Goal: Information Seeking & Learning: Learn about a topic

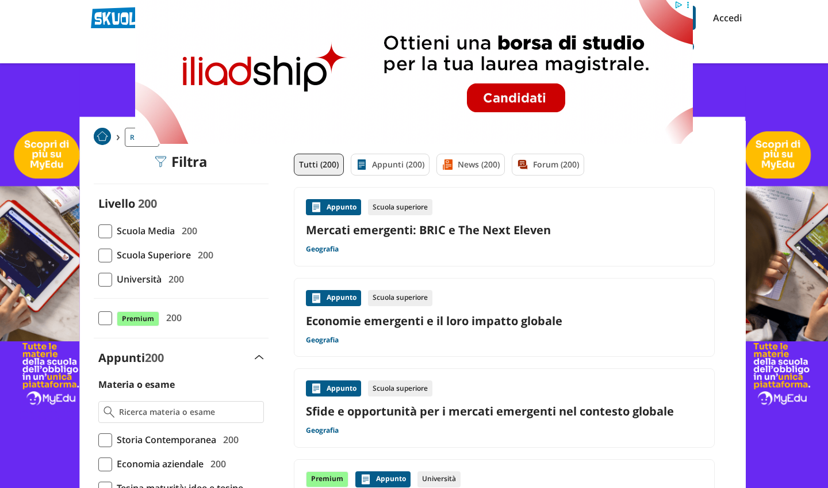
drag, startPoint x: 806, startPoint y: 11, endPoint x: 723, endPoint y: 58, distance: 95.0
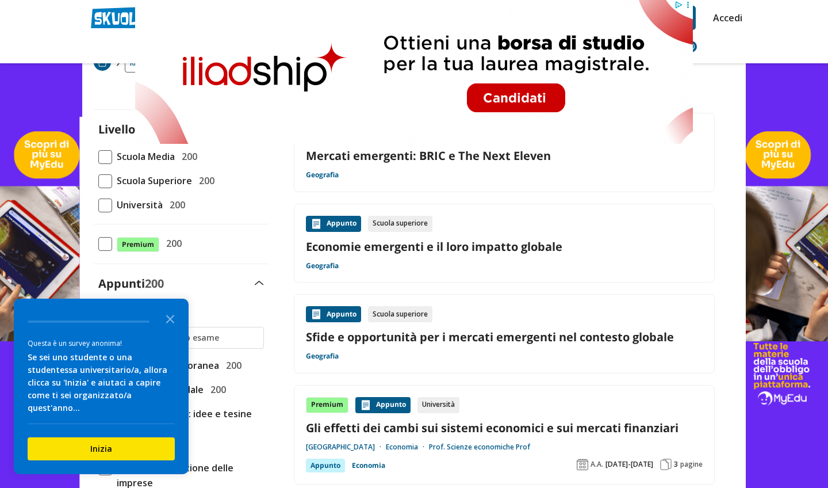
scroll to position [75, 0]
click at [169, 330] on icon "Close the survey" at bounding box center [170, 318] width 23 height 23
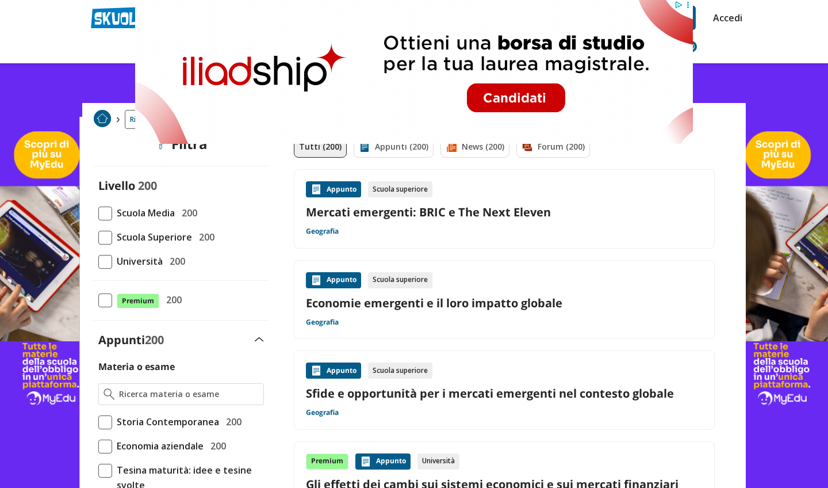
scroll to position [13, 0]
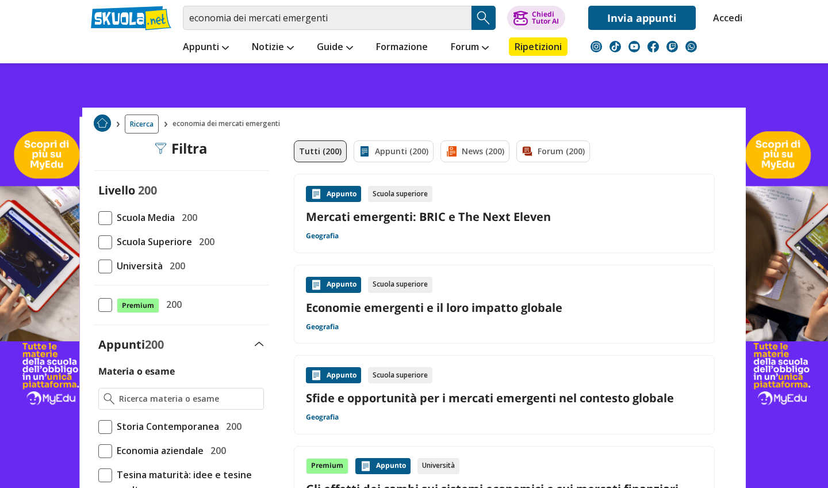
click at [99, 268] on span at bounding box center [105, 266] width 14 height 14
click at [98, 266] on input "Università 200" at bounding box center [98, 266] width 0 height 0
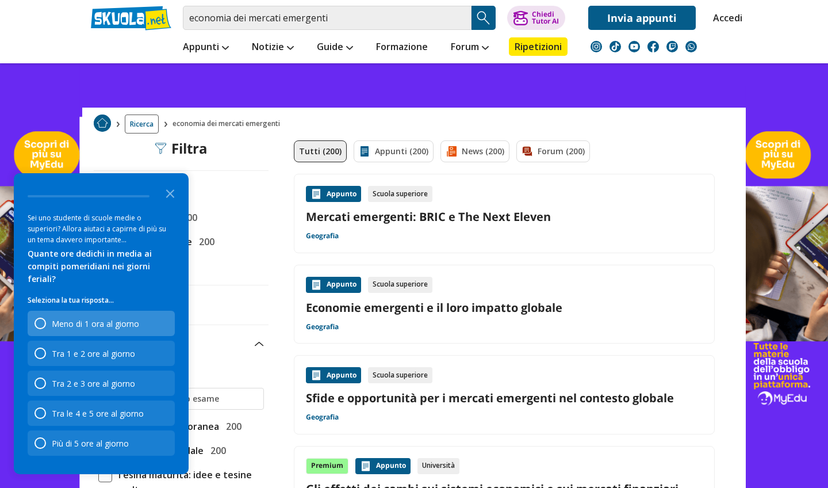
click at [106, 331] on div "Meno di 1 ora al giorno" at bounding box center [101, 323] width 147 height 25
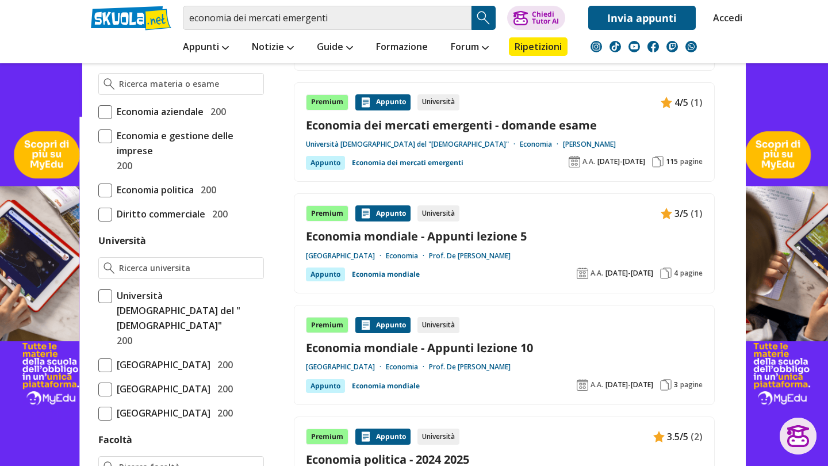
scroll to position [331, 0]
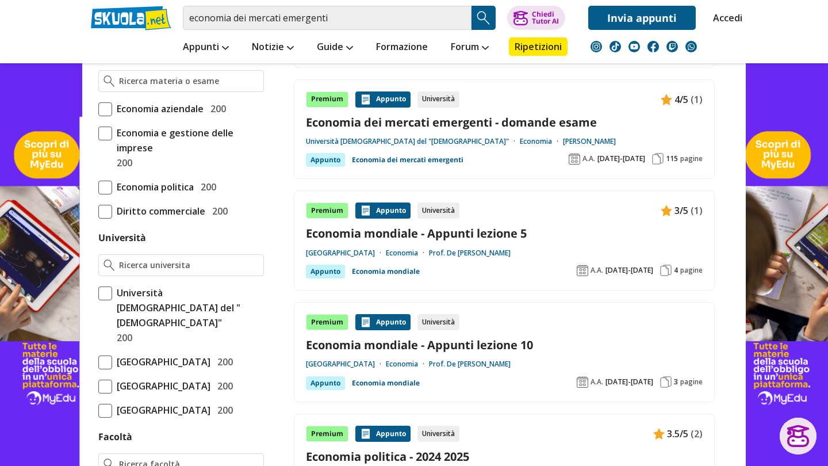
click at [109, 296] on span at bounding box center [105, 293] width 14 height 14
click at [98, 315] on input "Università Cattolica del "Sacro Cuore" 200" at bounding box center [98, 315] width 0 height 0
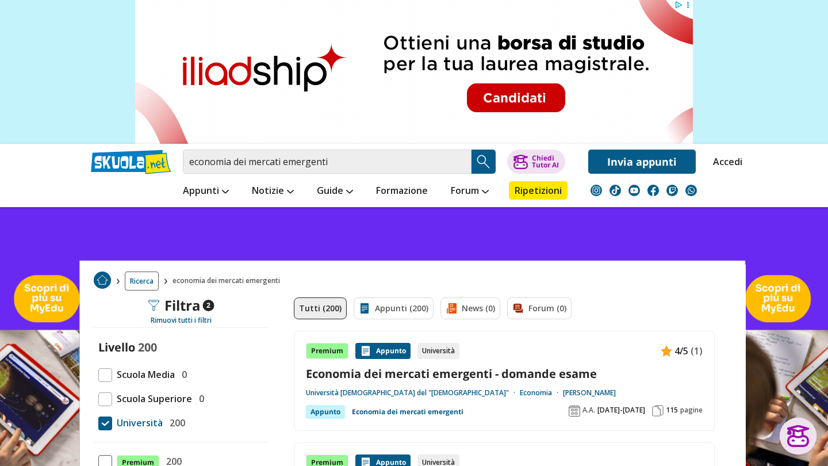
click at [512, 371] on link "Economia dei mercati emergenti - domande esame" at bounding box center [504, 374] width 397 height 16
